Goal: Navigation & Orientation: Find specific page/section

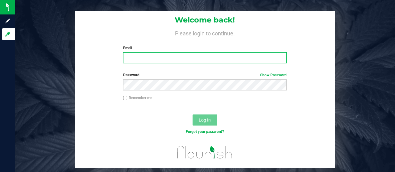
click at [158, 56] on input "Email" at bounding box center [205, 57] width 164 height 11
type input "[EMAIL_ADDRESS][DOMAIN_NAME]"
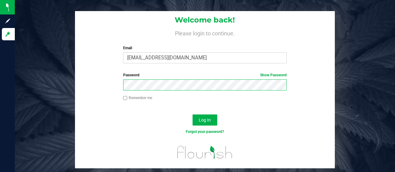
click at [192, 115] on button "Log In" at bounding box center [204, 120] width 25 height 11
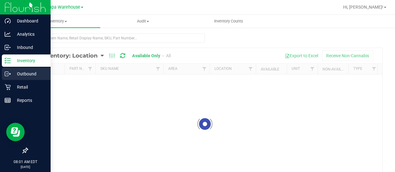
click at [30, 76] on p "Outbound" at bounding box center [29, 73] width 37 height 7
